Goal: Obtain resource: Download file/media

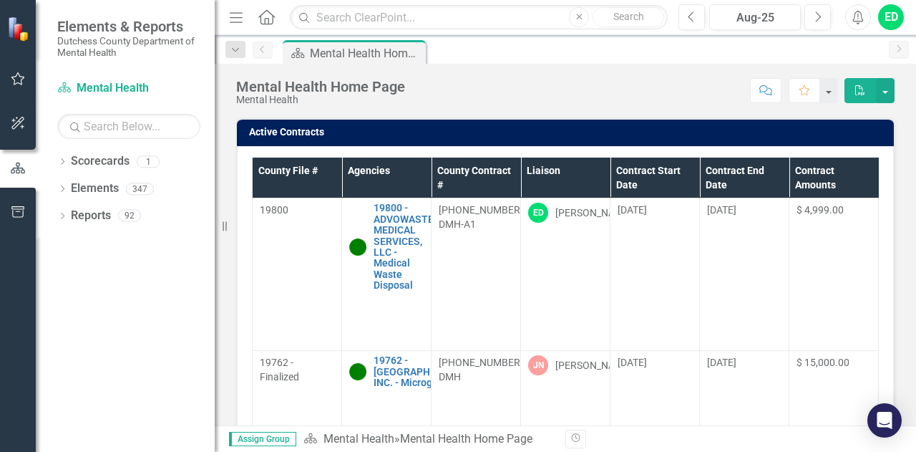
click at [551, 173] on th "Liaison" at bounding box center [565, 177] width 89 height 41
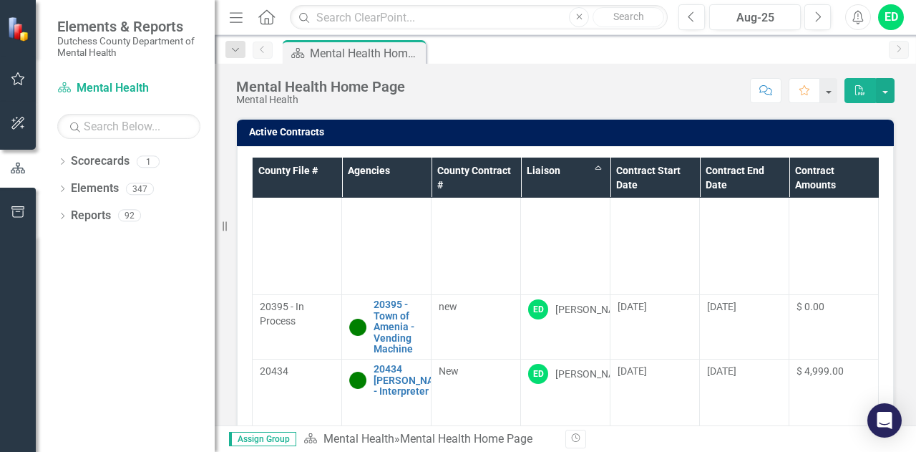
scroll to position [1297, 0]
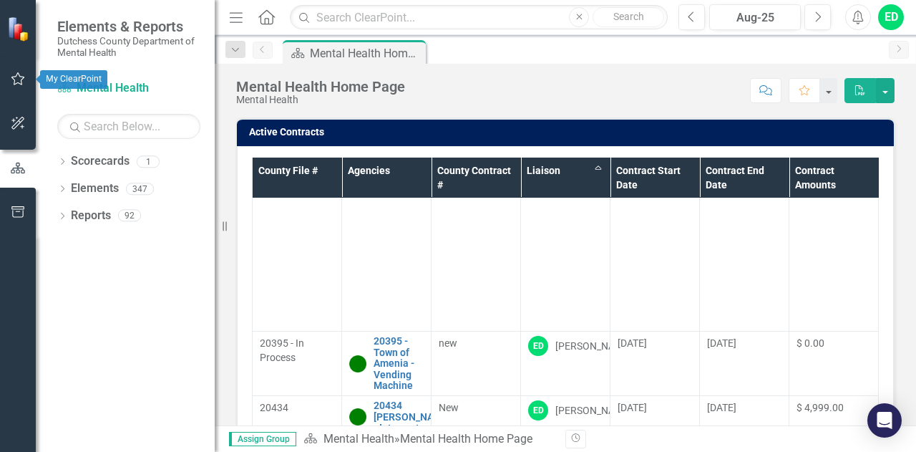
click at [17, 77] on icon "button" at bounding box center [18, 78] width 15 height 11
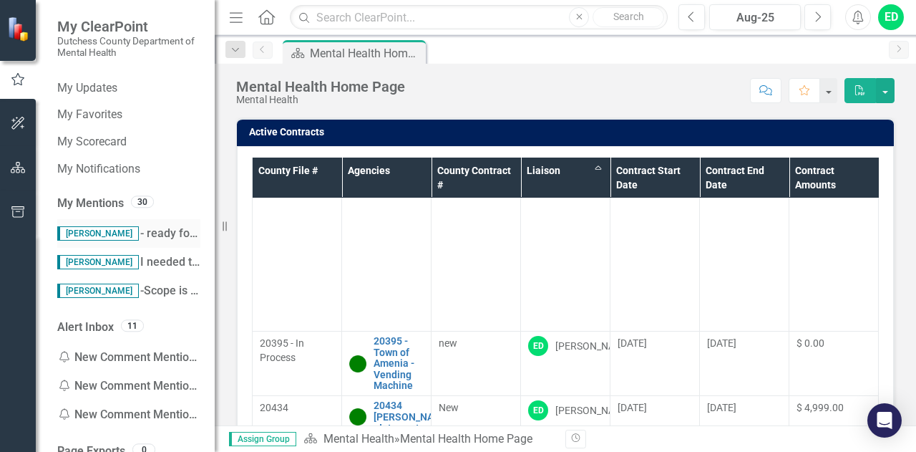
click at [144, 234] on span "[PERSON_NAME] - ready for scope approval. Thank you!" at bounding box center [197, 233] width 281 height 14
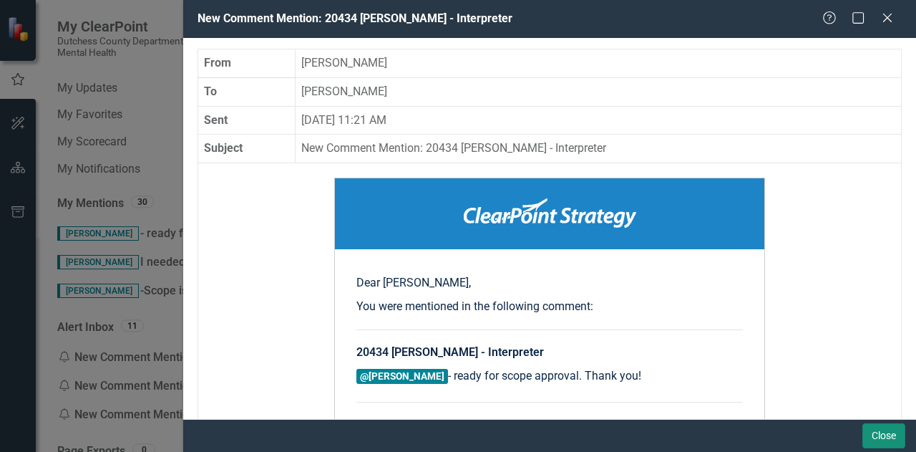
click at [883, 434] on button "Close" at bounding box center [884, 435] width 43 height 25
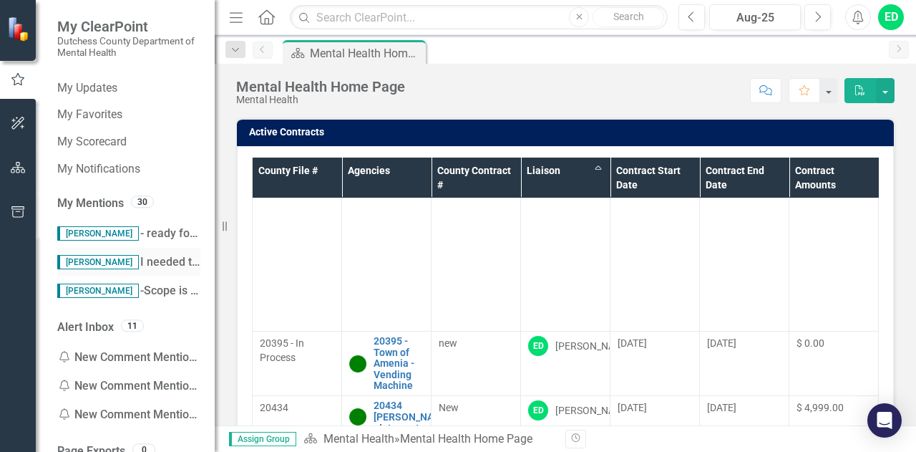
click at [152, 266] on span "[PERSON_NAME] I needed to obtain clarification between [MEDICAL_DATA] Settlemen…" at bounding box center [790, 262] width 1466 height 14
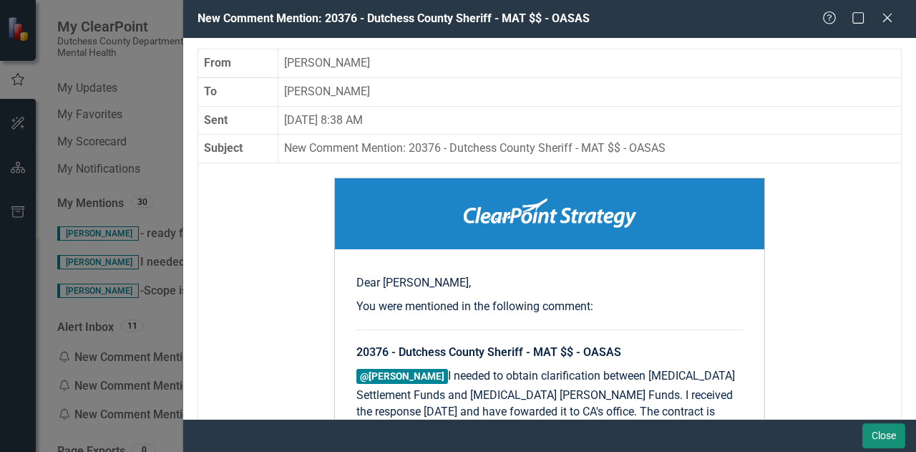
click at [878, 434] on button "Close" at bounding box center [884, 435] width 43 height 25
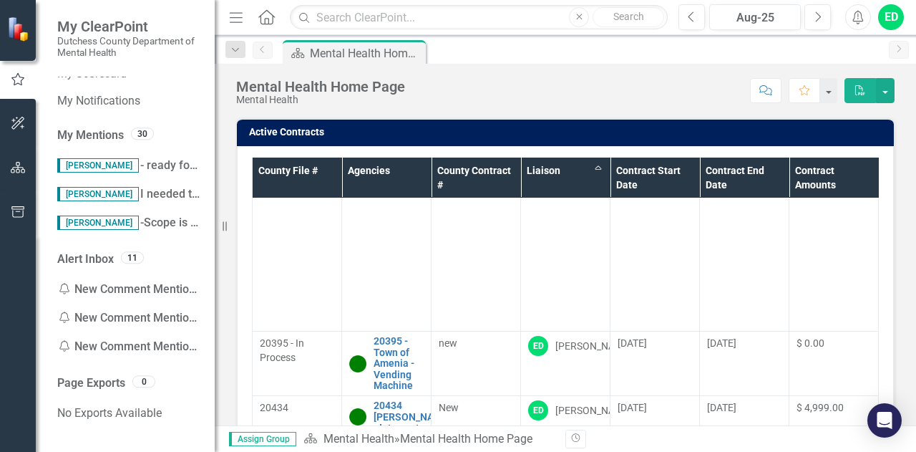
scroll to position [0, 0]
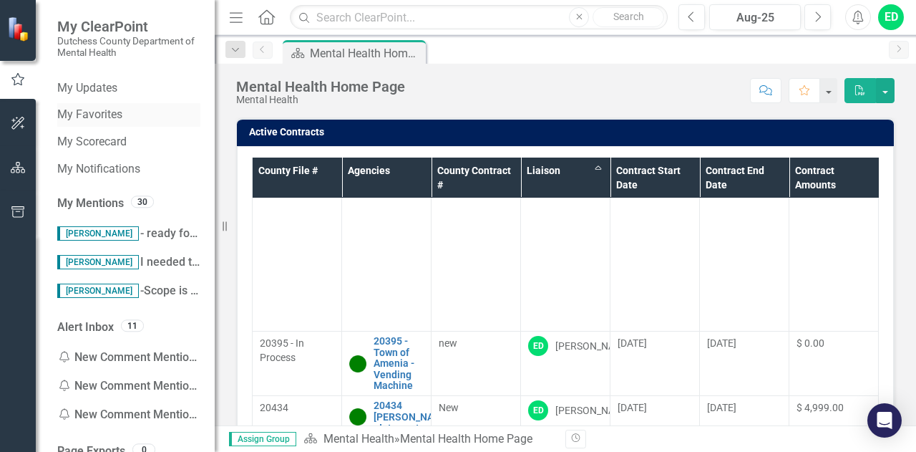
click at [102, 115] on link "My Favorites" at bounding box center [128, 115] width 143 height 16
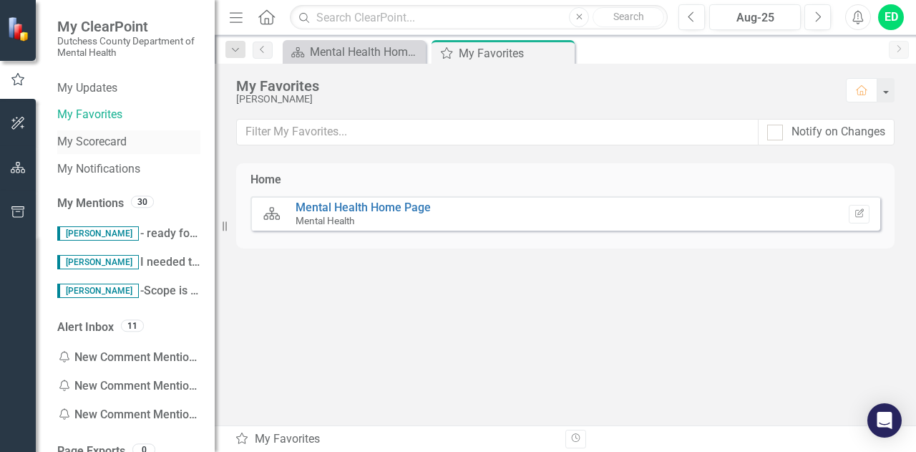
click at [109, 143] on link "My Scorecard" at bounding box center [128, 142] width 143 height 16
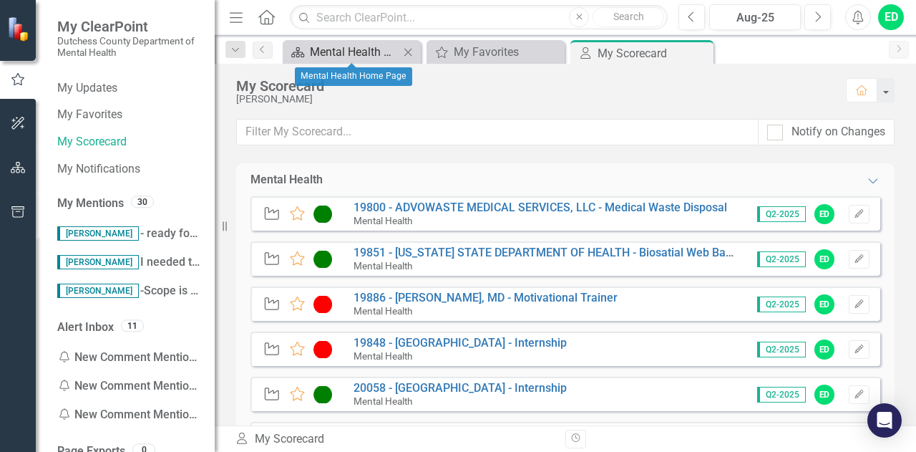
click at [359, 54] on div "Mental Health Home Page" at bounding box center [354, 52] width 89 height 18
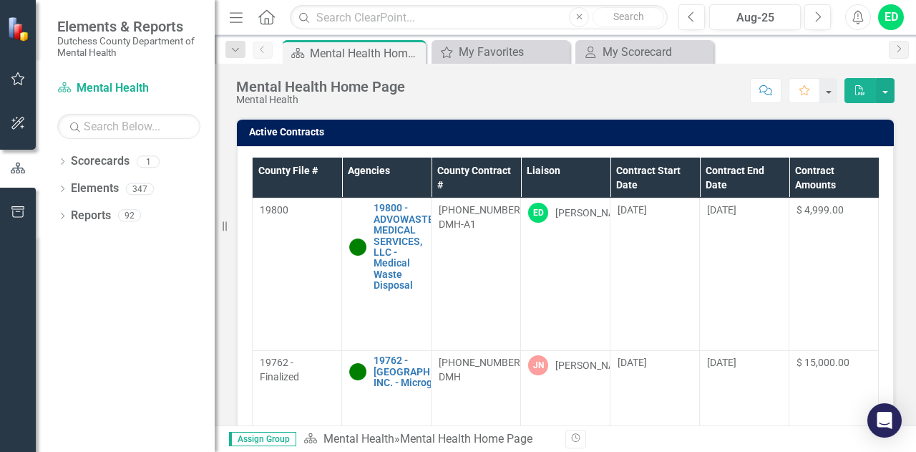
click at [549, 168] on th "Liaison" at bounding box center [565, 177] width 89 height 41
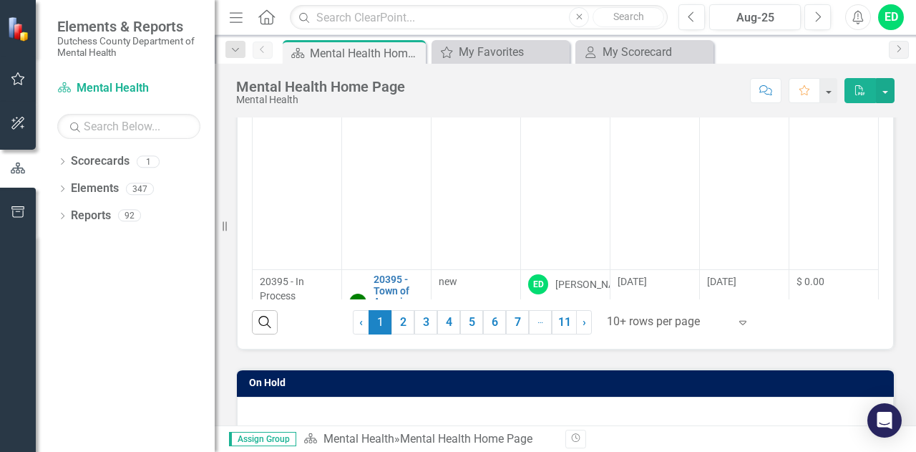
scroll to position [199, 0]
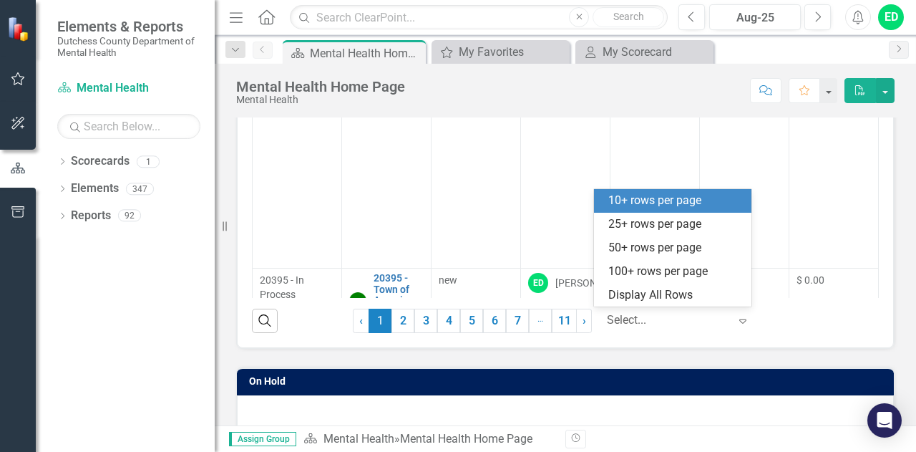
click at [736, 319] on icon "Expand" at bounding box center [743, 320] width 14 height 11
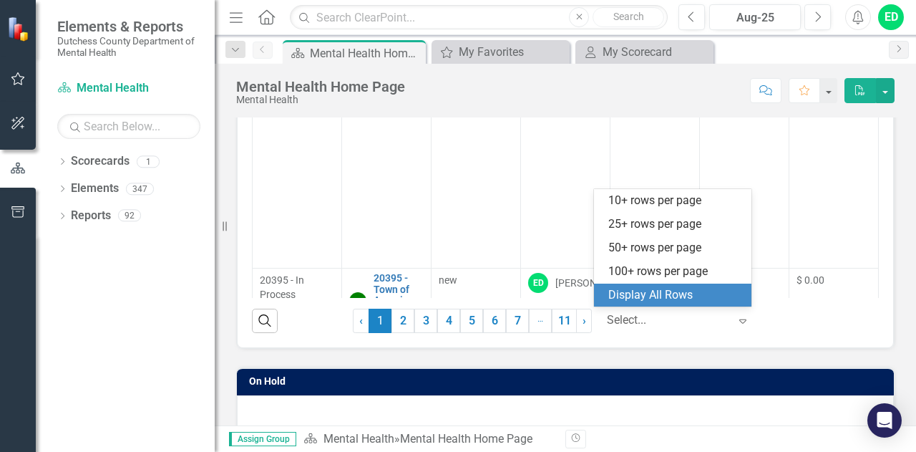
click at [713, 297] on div "Display All Rows" at bounding box center [675, 295] width 135 height 16
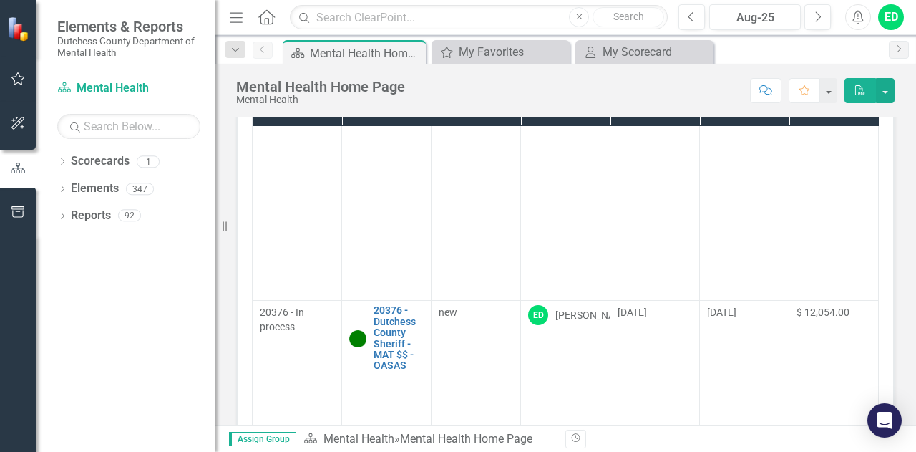
scroll to position [588, 0]
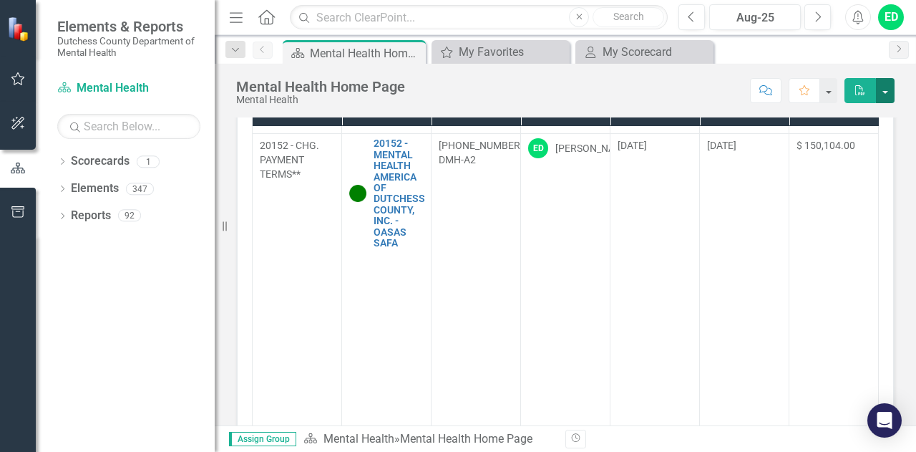
click at [888, 96] on button "button" at bounding box center [885, 90] width 19 height 25
click at [873, 118] on link "PDF Export to PDF" at bounding box center [837, 116] width 113 height 26
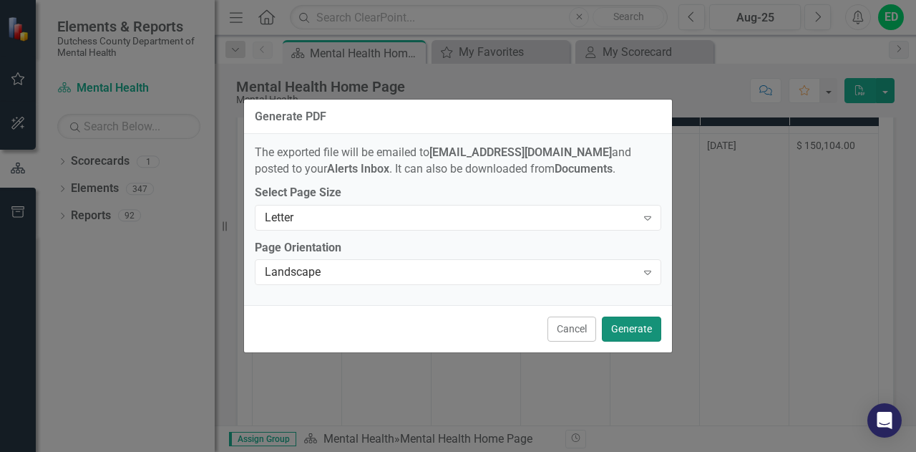
click at [646, 327] on button "Generate" at bounding box center [631, 328] width 59 height 25
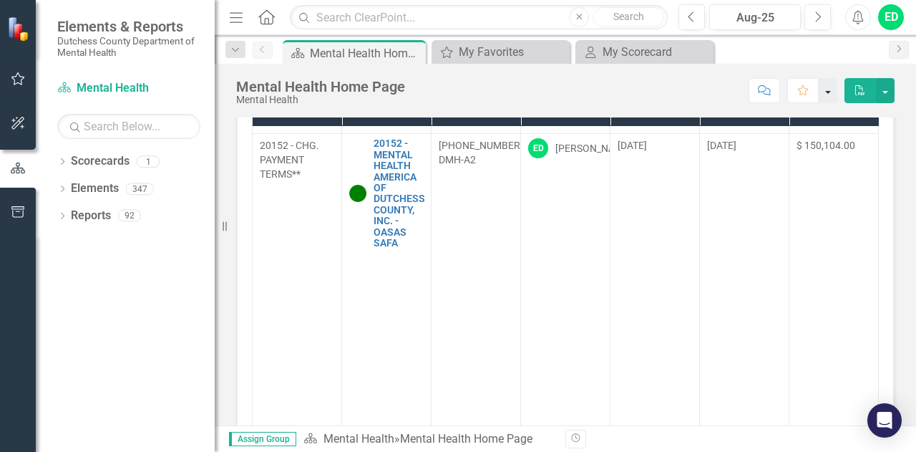
click at [831, 96] on button "button" at bounding box center [828, 90] width 19 height 25
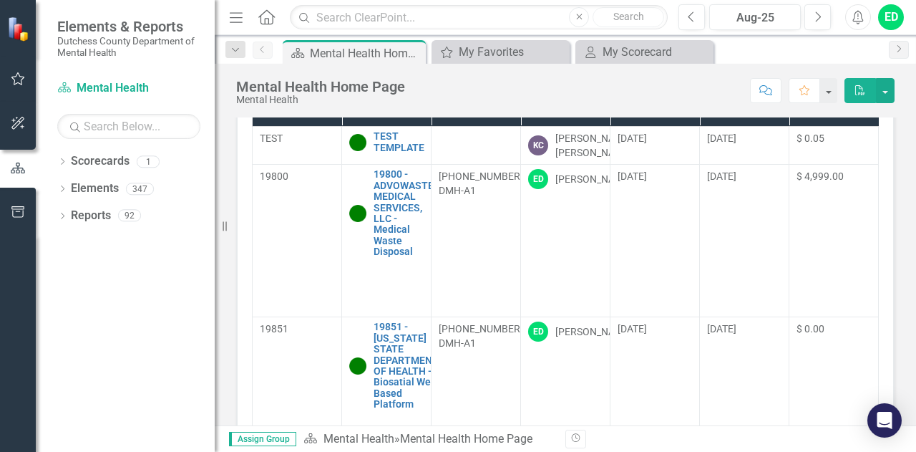
scroll to position [0, 0]
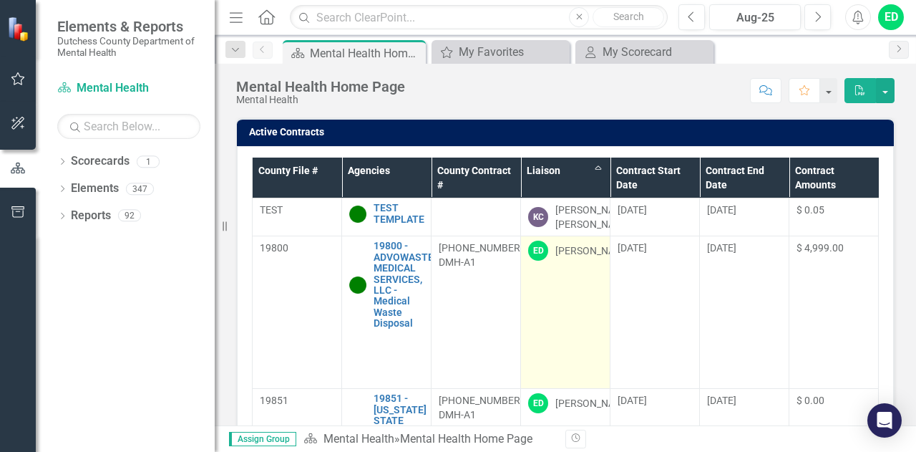
click at [573, 256] on div "[PERSON_NAME]" at bounding box center [593, 250] width 77 height 14
click at [534, 256] on div "ED" at bounding box center [538, 251] width 20 height 20
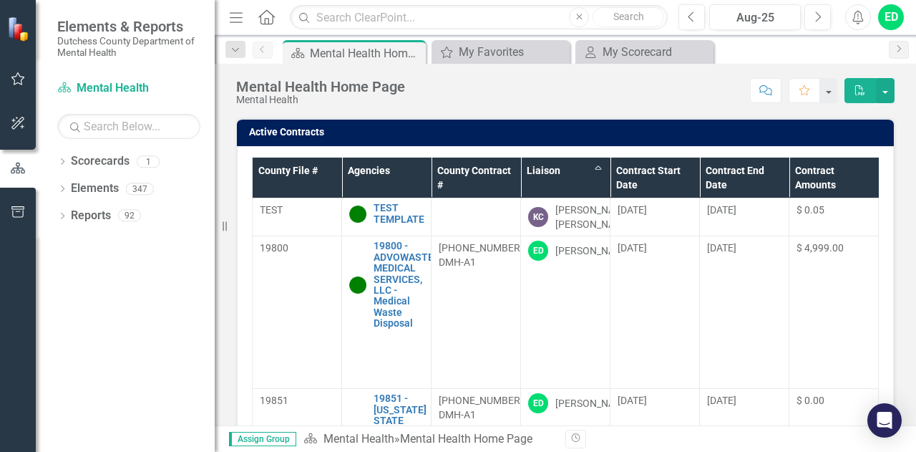
click at [596, 167] on th "Liaison Sort Ascending" at bounding box center [565, 177] width 89 height 41
click at [598, 173] on th "Liaison Sort Descending" at bounding box center [565, 177] width 89 height 41
drag, startPoint x: 594, startPoint y: 173, endPoint x: 576, endPoint y: 173, distance: 17.9
click at [565, 171] on th "Liaison" at bounding box center [565, 177] width 89 height 41
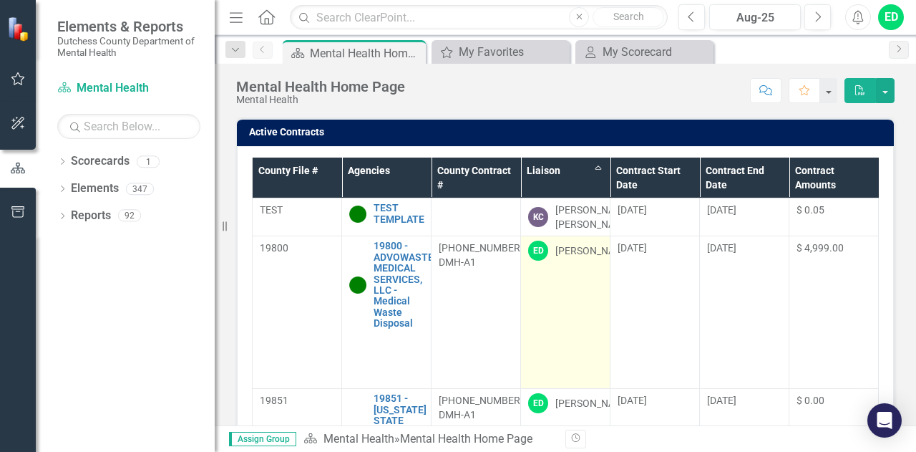
click at [565, 257] on div "[PERSON_NAME]" at bounding box center [593, 250] width 77 height 14
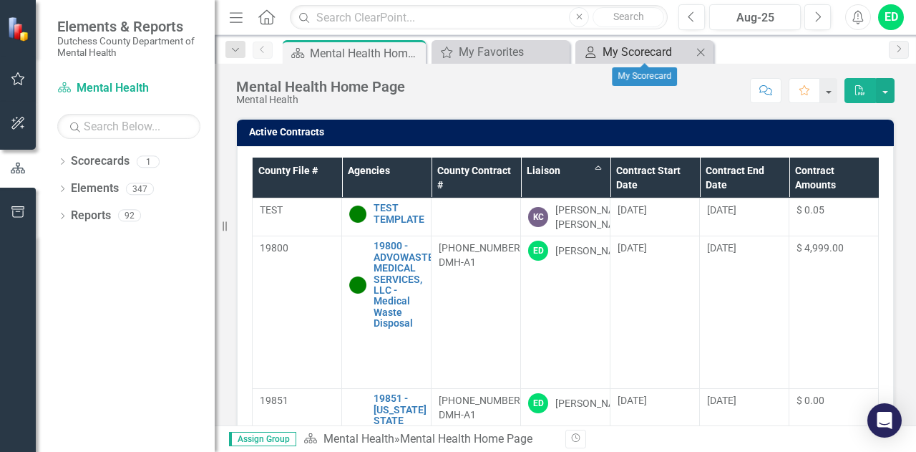
click at [625, 54] on div "My Scorecard" at bounding box center [647, 52] width 89 height 18
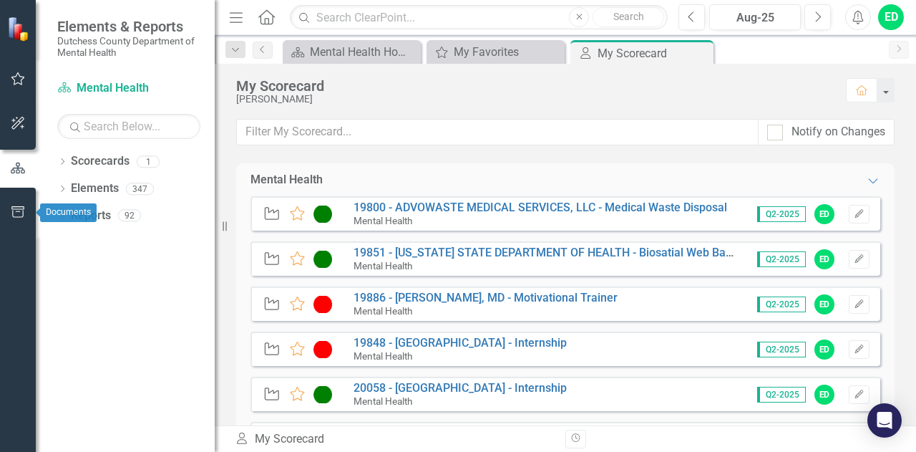
click at [19, 212] on icon "button" at bounding box center [17, 211] width 13 height 11
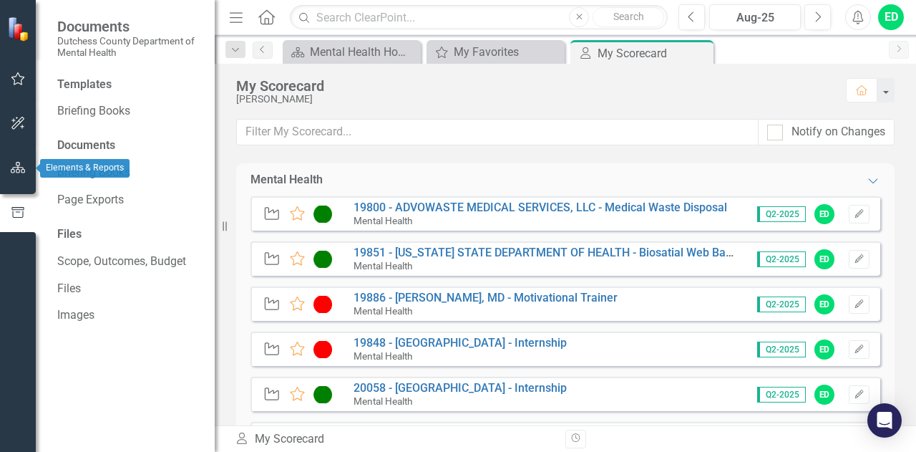
click at [13, 167] on icon "button" at bounding box center [18, 167] width 15 height 11
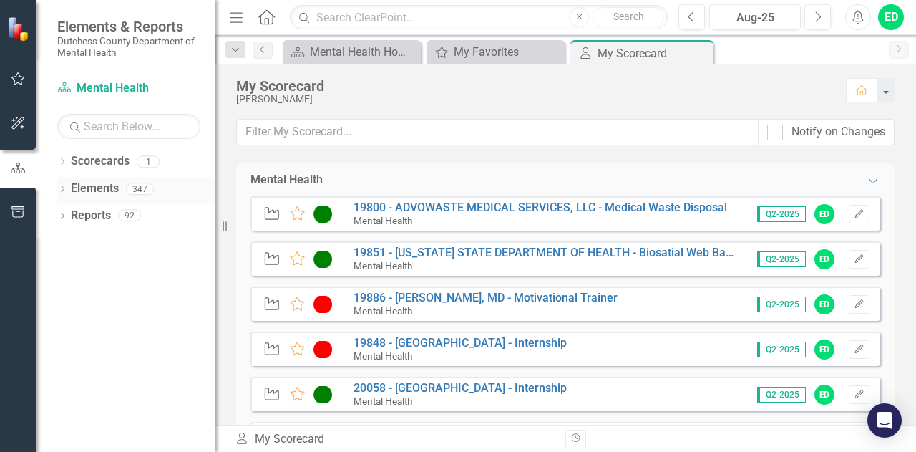
click at [86, 193] on link "Elements" at bounding box center [95, 188] width 48 height 16
click at [90, 218] on link "Reports" at bounding box center [91, 216] width 40 height 16
click at [90, 215] on link "Reports" at bounding box center [91, 216] width 40 height 16
click at [110, 127] on input "text" at bounding box center [128, 126] width 143 height 25
type input "E"
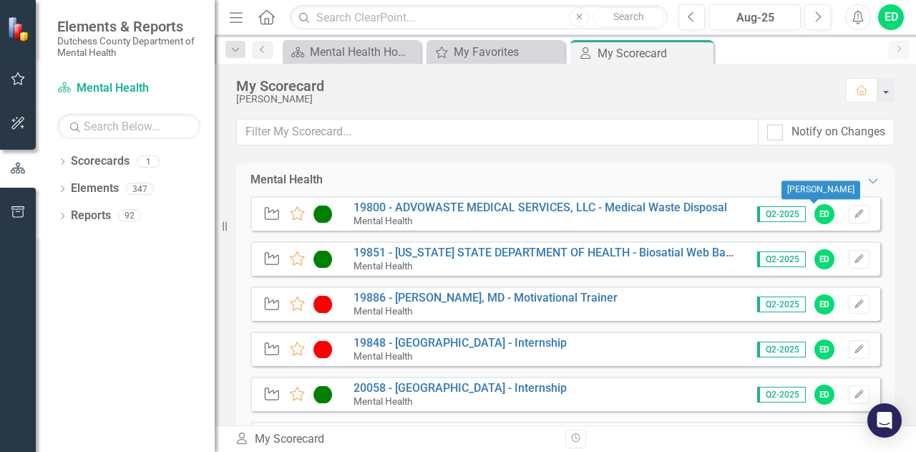
click at [815, 215] on div "ED" at bounding box center [825, 214] width 20 height 20
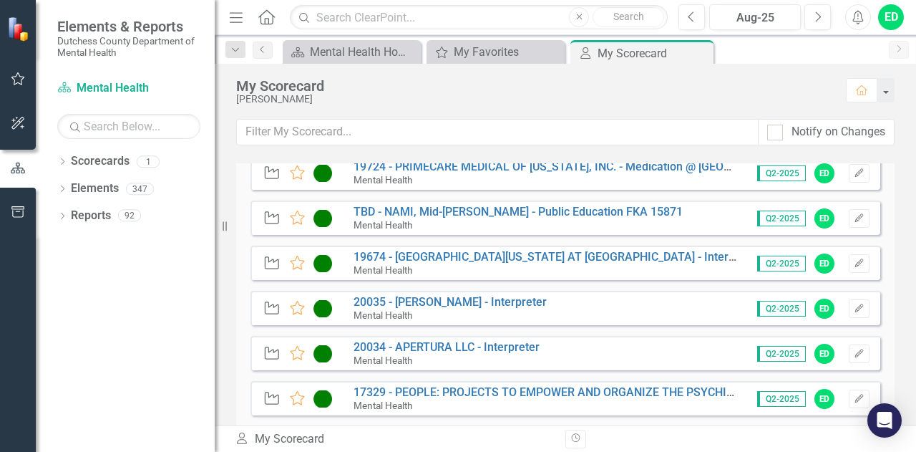
scroll to position [895, 0]
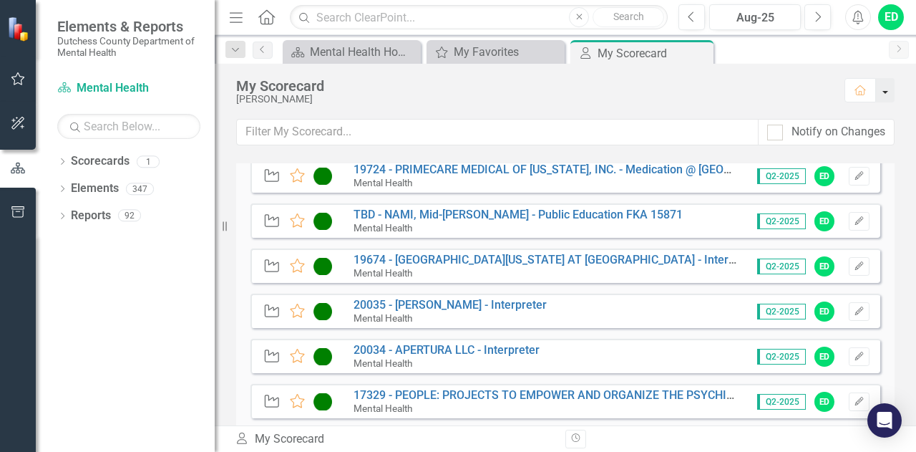
click at [889, 98] on button "button" at bounding box center [885, 90] width 19 height 24
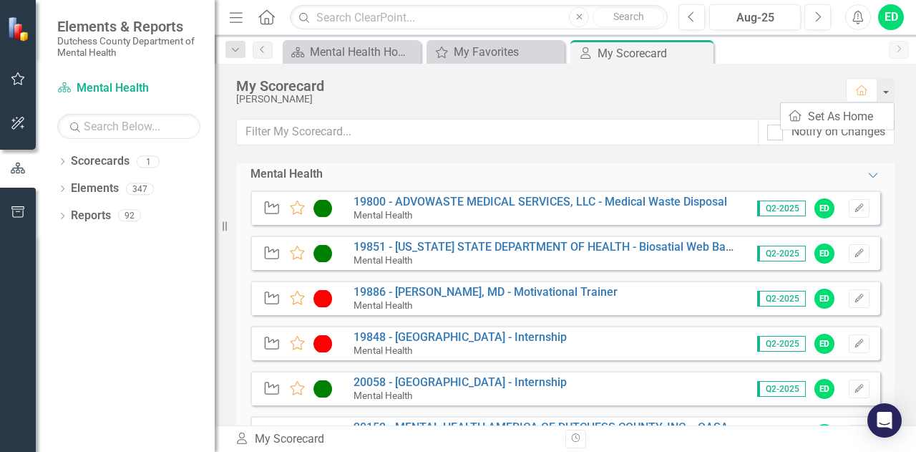
scroll to position [0, 0]
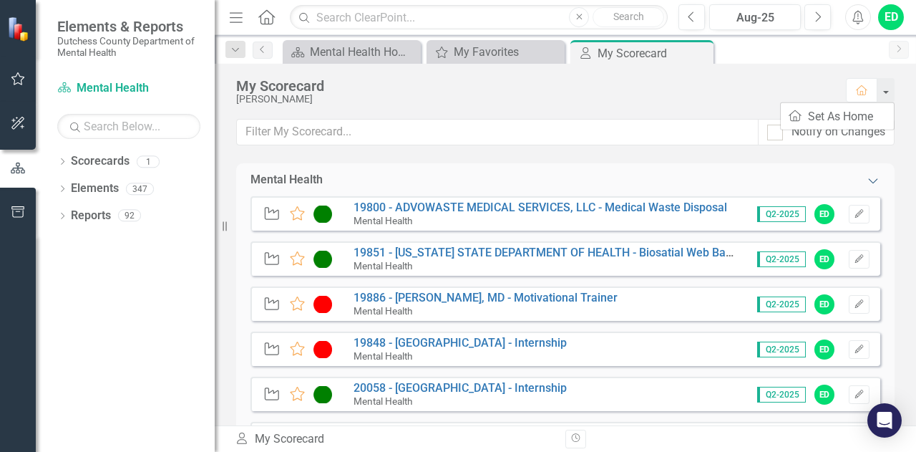
click at [866, 182] on icon "Expanded" at bounding box center [873, 180] width 14 height 11
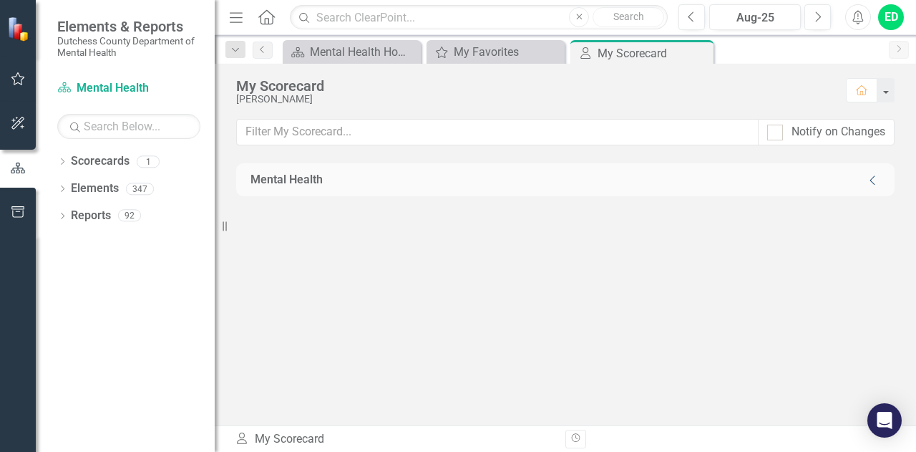
click at [872, 180] on icon "Collapse" at bounding box center [873, 180] width 14 height 11
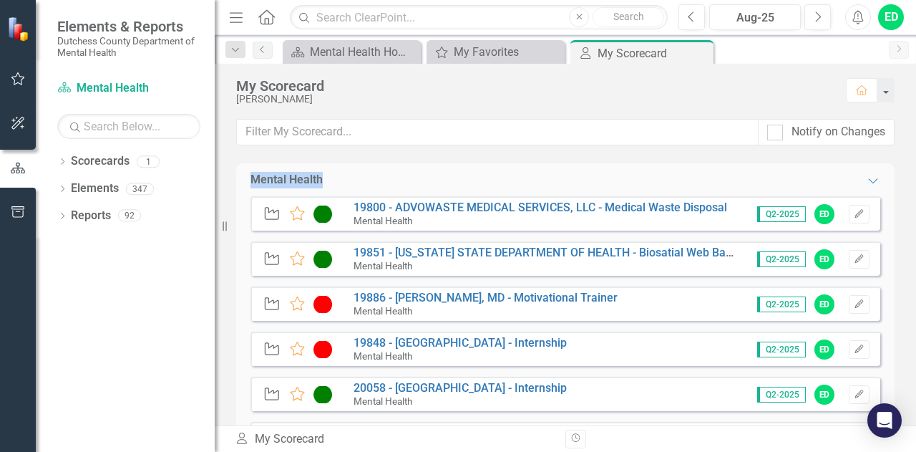
drag, startPoint x: 252, startPoint y: 176, endPoint x: 739, endPoint y: 246, distance: 492.4
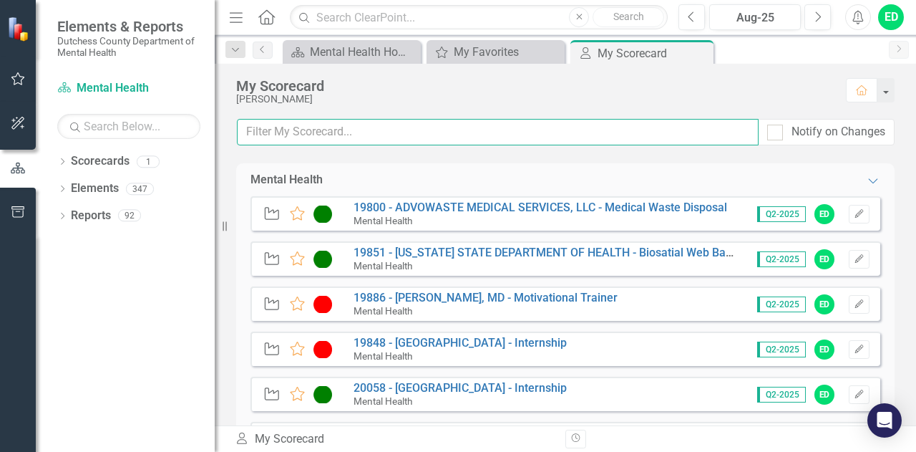
click at [725, 141] on input "text" at bounding box center [498, 132] width 522 height 26
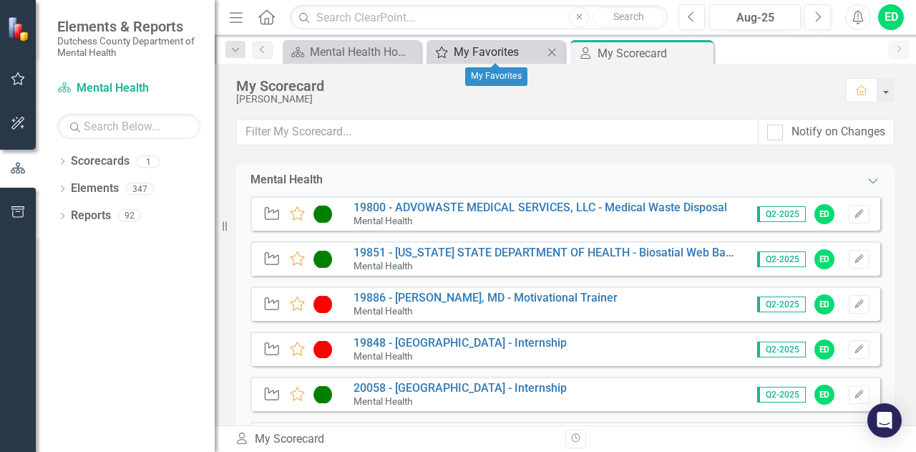
click at [513, 53] on div "My Favorites" at bounding box center [498, 52] width 89 height 18
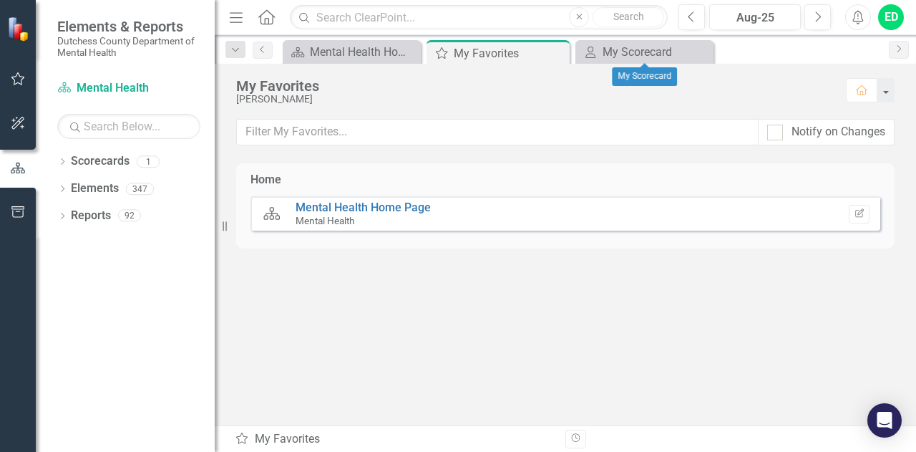
click at [0, 0] on icon "Close" at bounding box center [0, 0] width 0 height 0
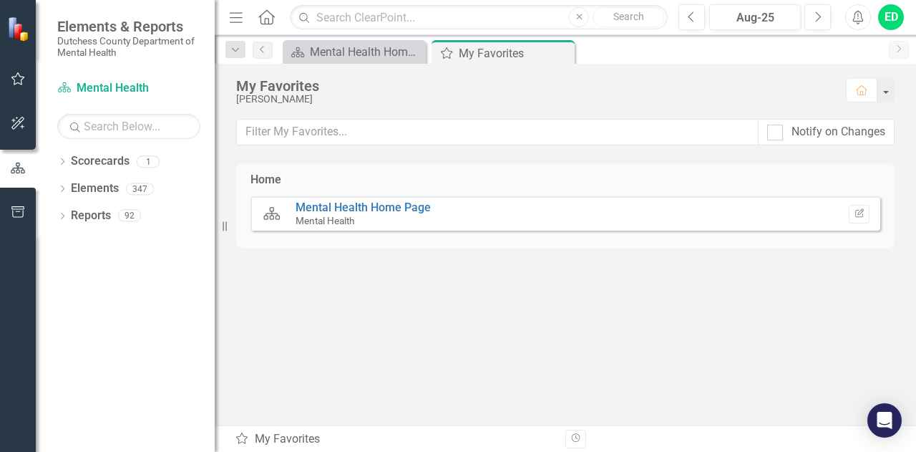
drag, startPoint x: 561, startPoint y: 51, endPoint x: 554, endPoint y: 49, distance: 7.3
click at [0, 0] on icon "Close" at bounding box center [0, 0] width 0 height 0
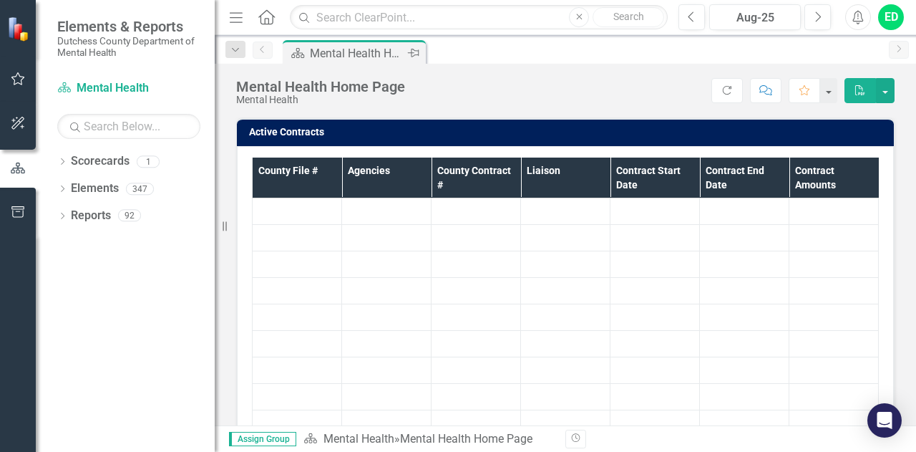
click at [384, 54] on div "Mental Health Home Page" at bounding box center [357, 53] width 94 height 18
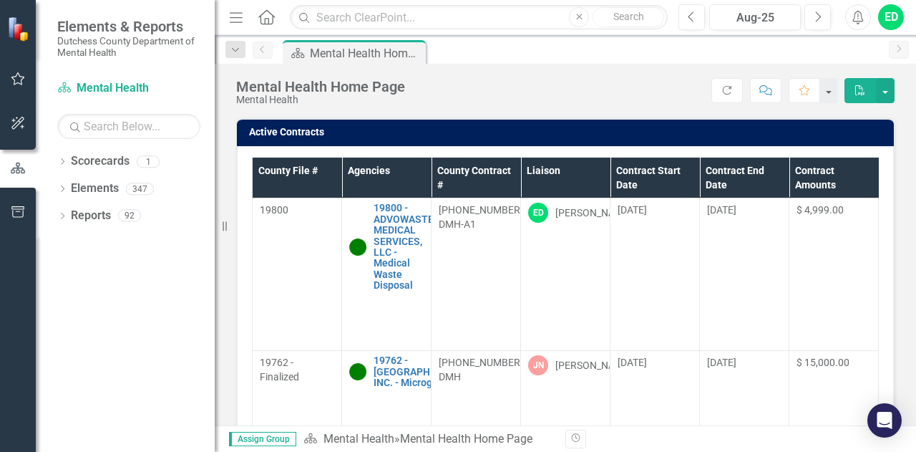
click at [596, 173] on th "Liaison" at bounding box center [565, 177] width 89 height 41
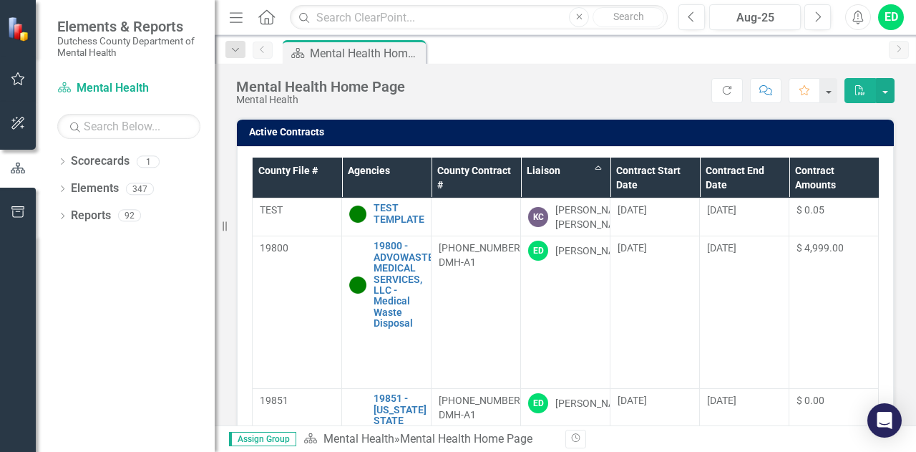
click at [598, 170] on th "Liaison Sort Ascending" at bounding box center [565, 177] width 89 height 41
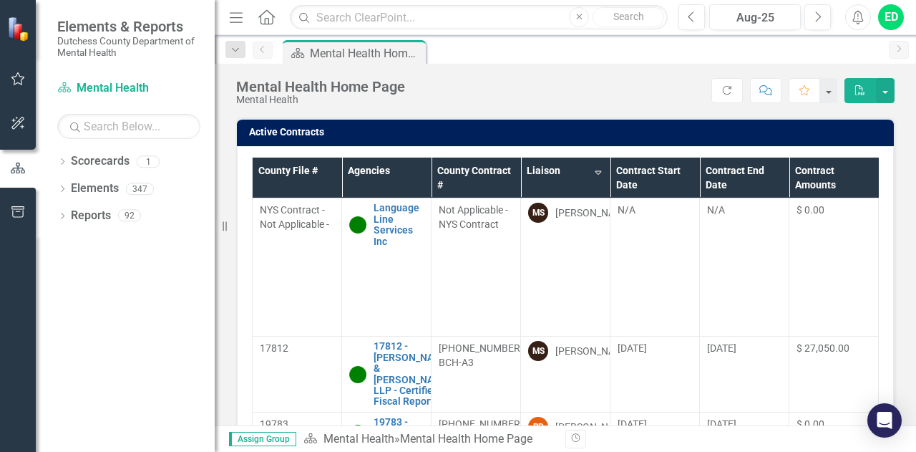
click at [601, 171] on th "Liaison Sort Descending" at bounding box center [565, 177] width 89 height 41
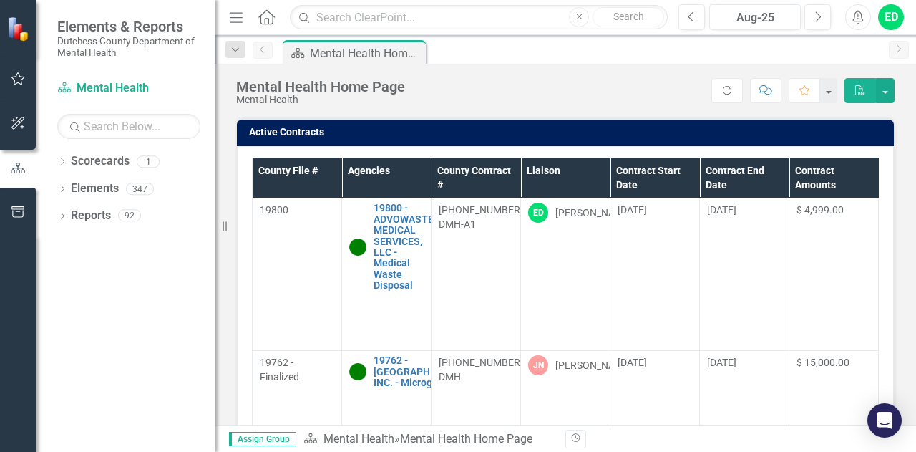
click at [598, 171] on th "Liaison" at bounding box center [565, 177] width 89 height 41
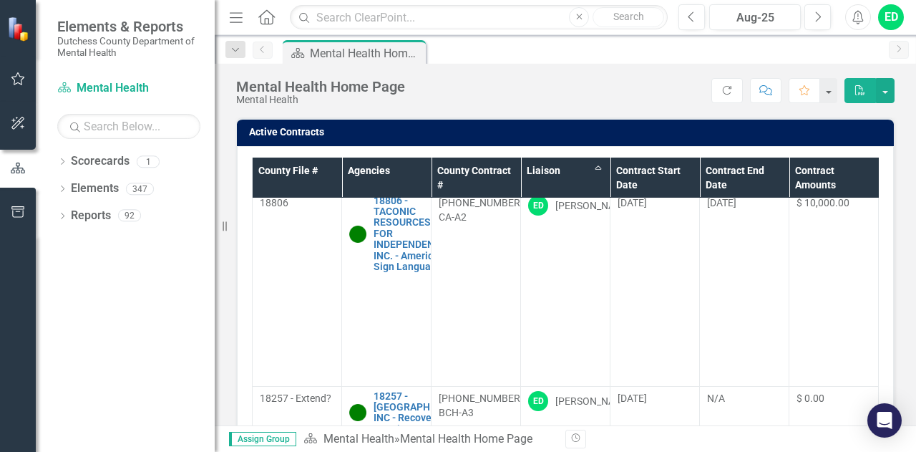
scroll to position [1861, 0]
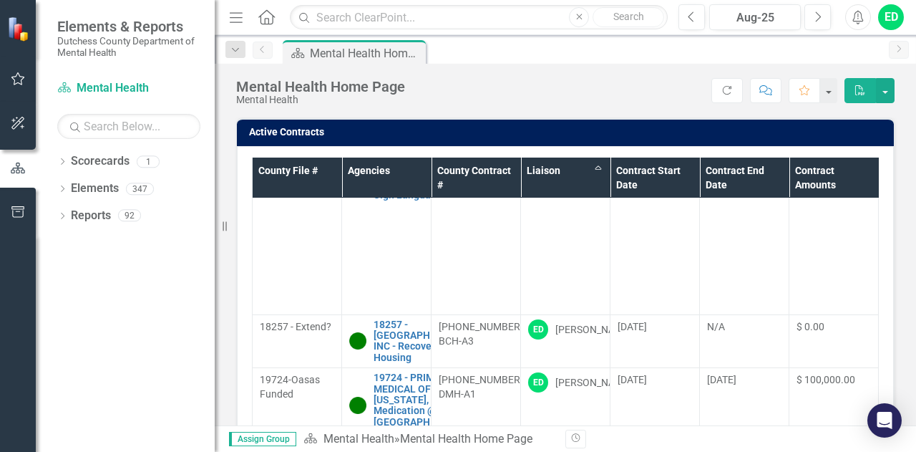
click at [865, 91] on icon "PDF" at bounding box center [860, 90] width 13 height 10
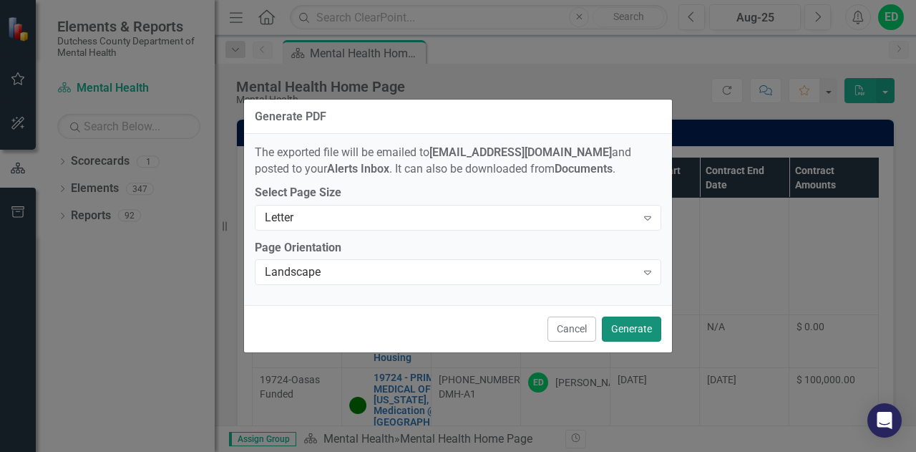
click at [642, 335] on button "Generate" at bounding box center [631, 328] width 59 height 25
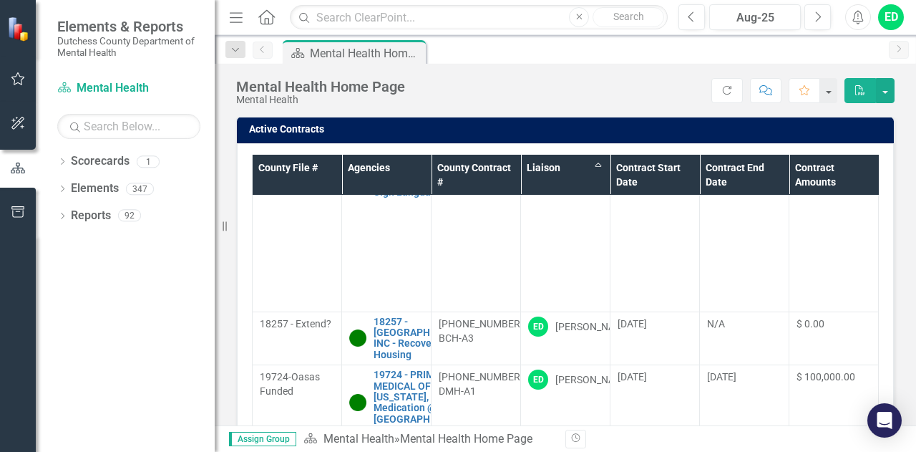
scroll to position [0, 0]
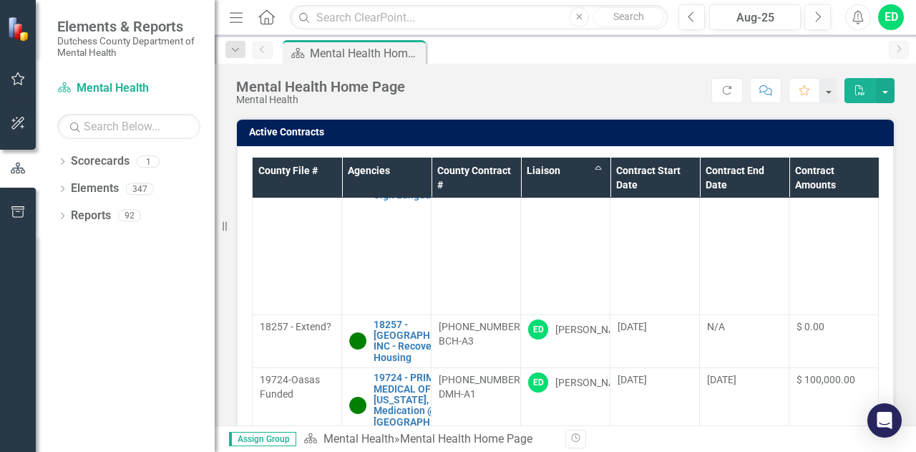
drag, startPoint x: 261, startPoint y: 165, endPoint x: 306, endPoint y: 178, distance: 46.7
click at [306, 178] on th "County File #" at bounding box center [297, 177] width 89 height 41
